Goal: Find specific page/section: Find specific page/section

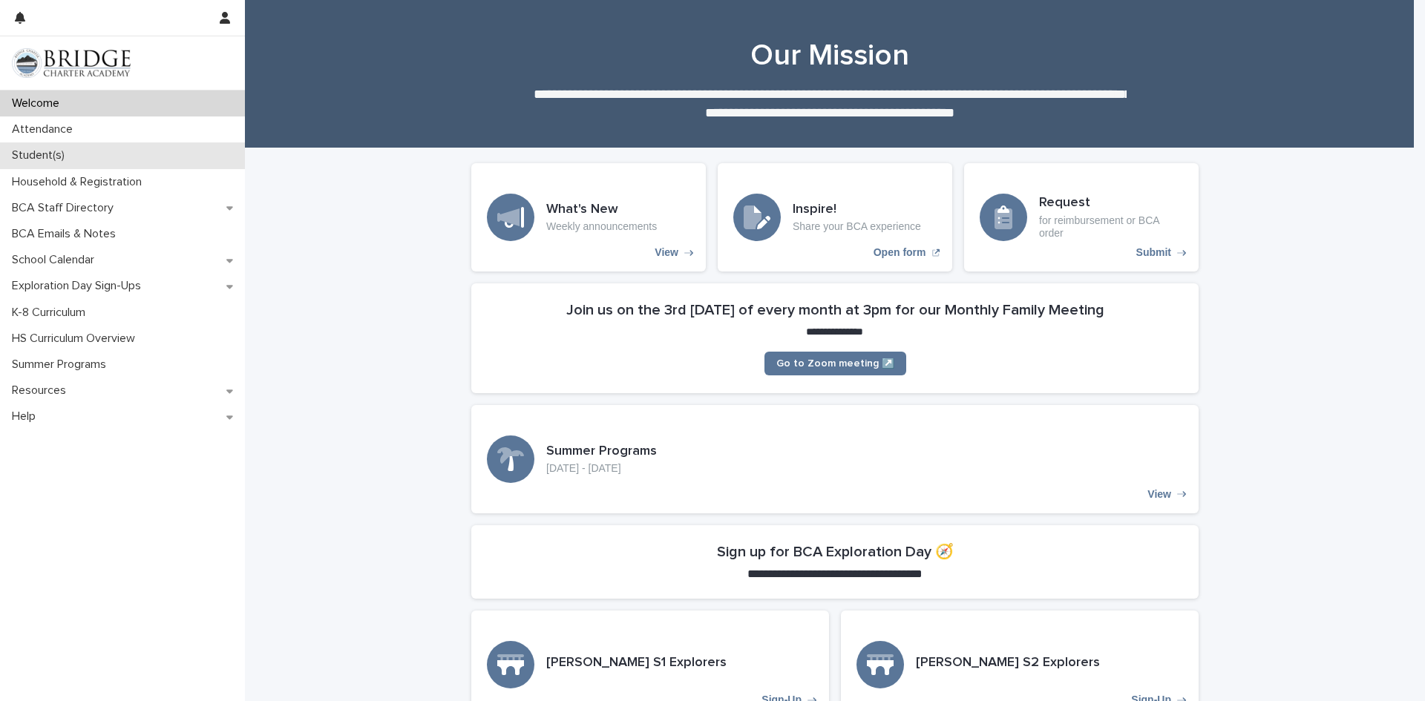
click at [47, 155] on p "Student(s)" at bounding box center [41, 155] width 70 height 14
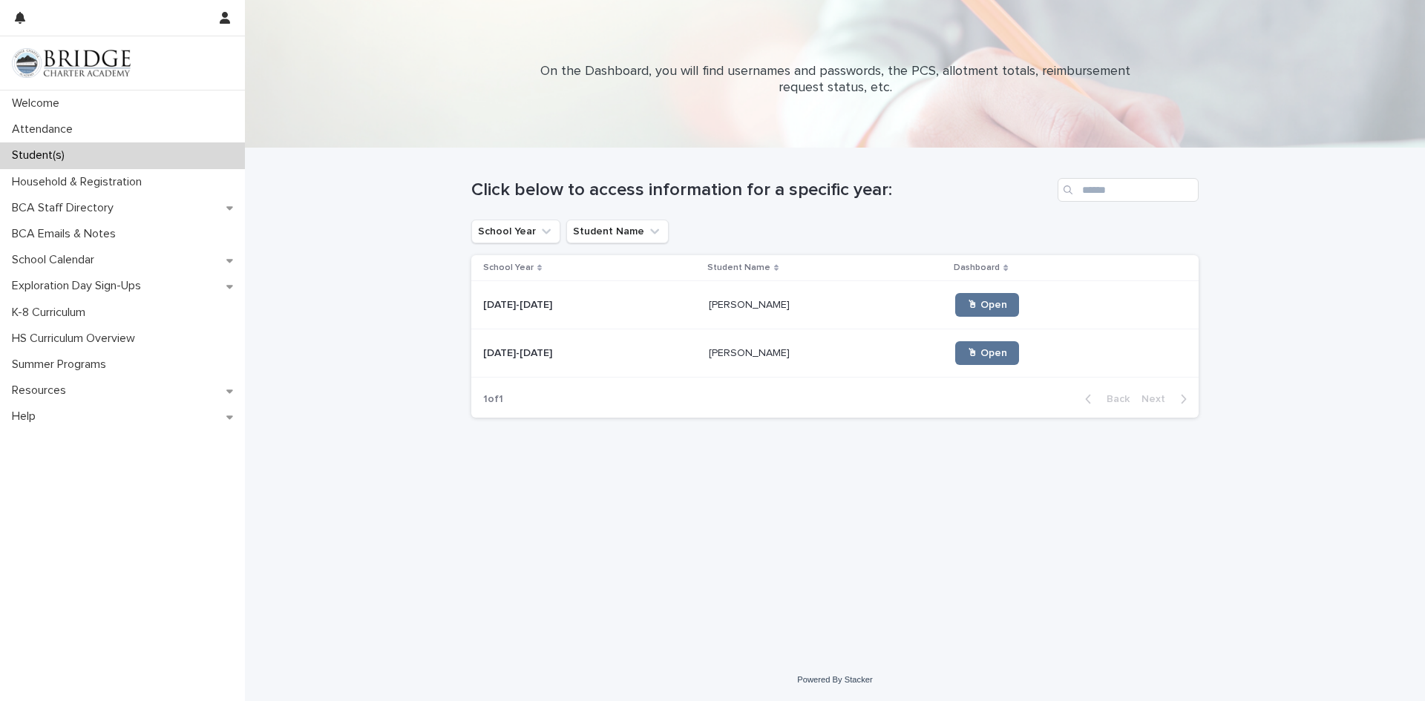
click at [709, 312] on div "[PERSON_NAME] [PERSON_NAME]" at bounding box center [826, 305] width 235 height 24
